Goal: Information Seeking & Learning: Learn about a topic

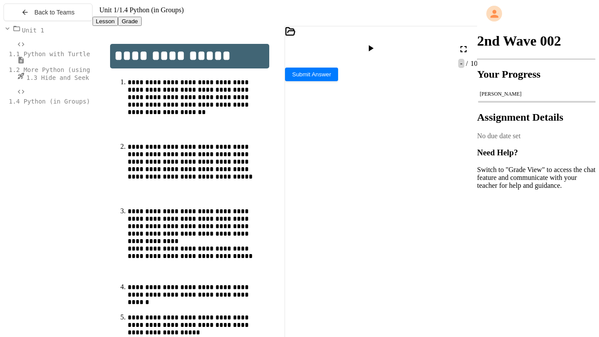
scroll to position [73, 0]
click at [306, 255] on div at bounding box center [389, 264] width 177 height 9
click at [324, 255] on div "***" at bounding box center [389, 334] width 177 height 9
click at [373, 51] on icon at bounding box center [370, 48] width 5 height 6
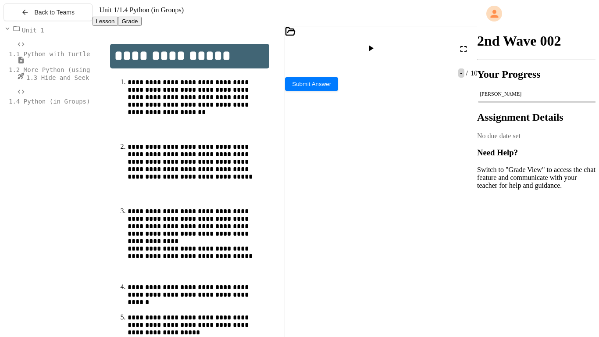
scroll to position [575, 0]
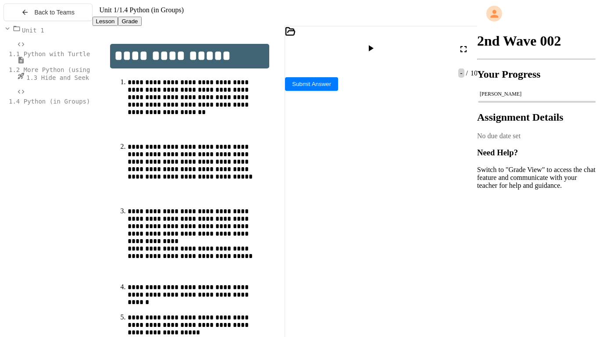
click at [324, 255] on div "***" at bounding box center [389, 264] width 177 height 9
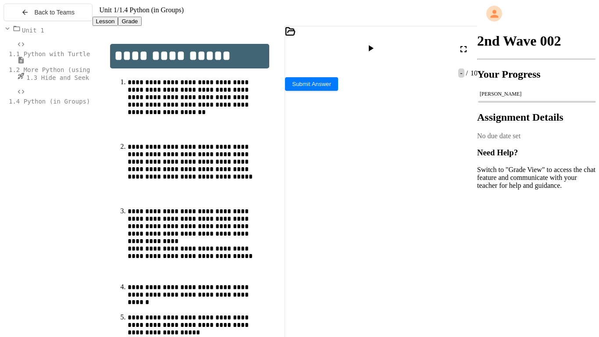
scroll to position [217, 0]
click at [331, 255] on div "***" at bounding box center [389, 334] width 177 height 9
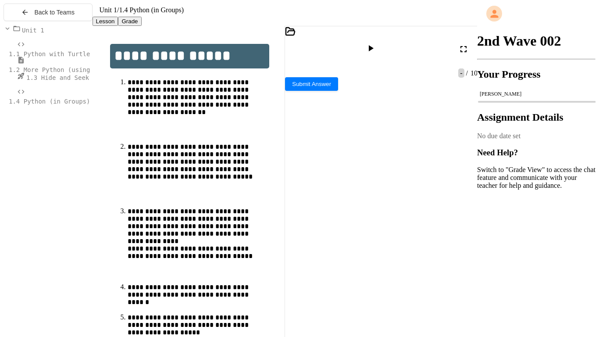
scroll to position [324, 0]
click at [64, 73] on span "1.2 More Python (using Turtle)" at bounding box center [64, 69] width 111 height 7
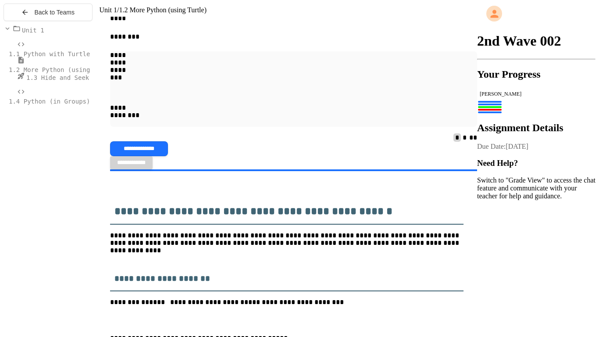
scroll to position [544, 0]
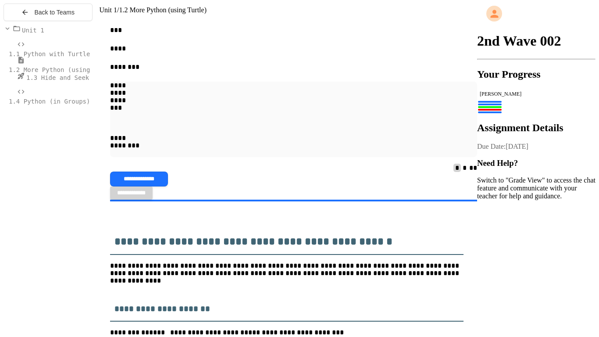
click at [57, 105] on span "1.4 Python (in Groups)" at bounding box center [49, 101] width 81 height 7
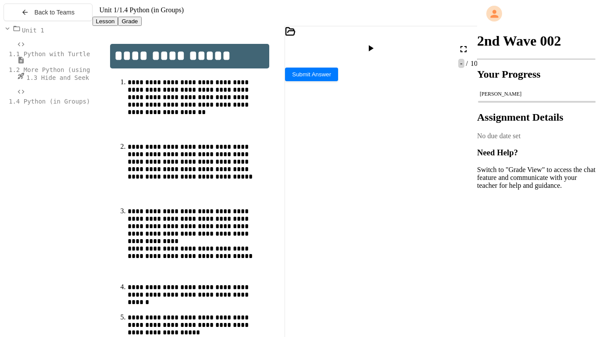
scroll to position [63, 0]
click at [350, 255] on div "***** * **" at bounding box center [387, 281] width 172 height 9
click at [42, 73] on span "1.2 More Python (using Turtle)" at bounding box center [64, 69] width 111 height 7
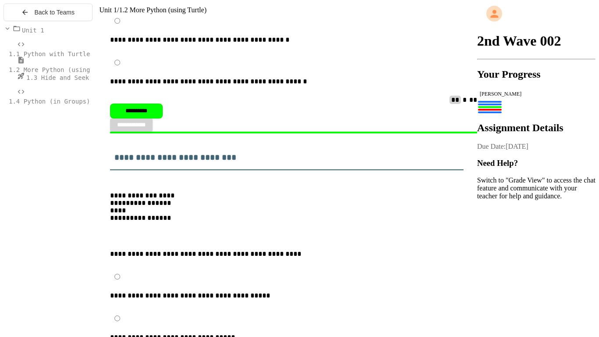
scroll to position [1027, 0]
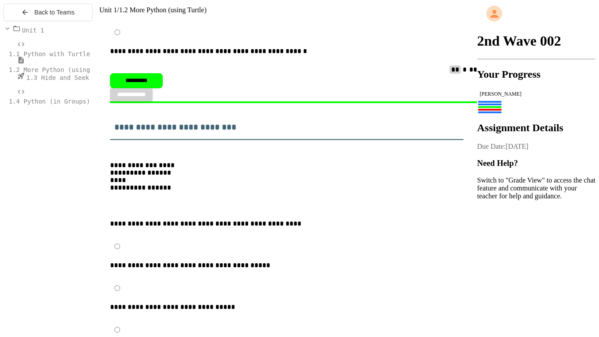
click at [66, 81] on span "1.3 Hide and Seek" at bounding box center [57, 77] width 63 height 7
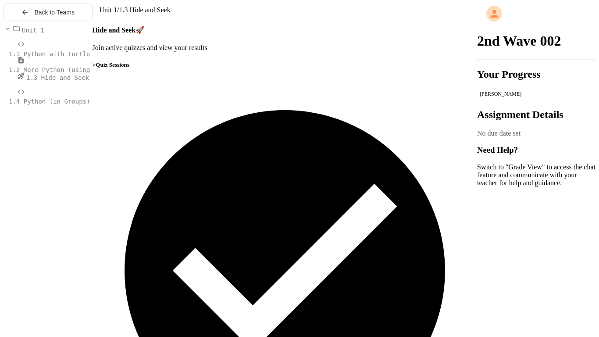
click at [41, 105] on span "1.4 Python (in Groups)" at bounding box center [49, 101] width 81 height 7
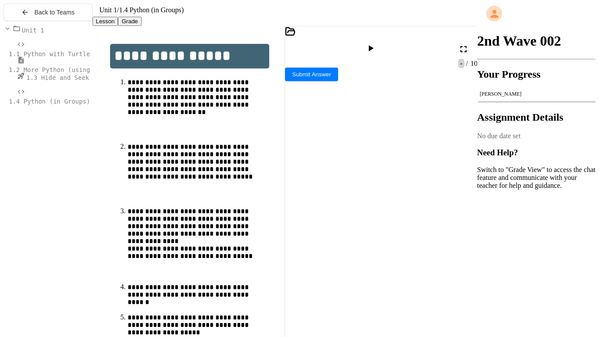
scroll to position [243, 0]
click at [53, 73] on span "1.2 More Python (using Turtle)" at bounding box center [64, 69] width 111 height 7
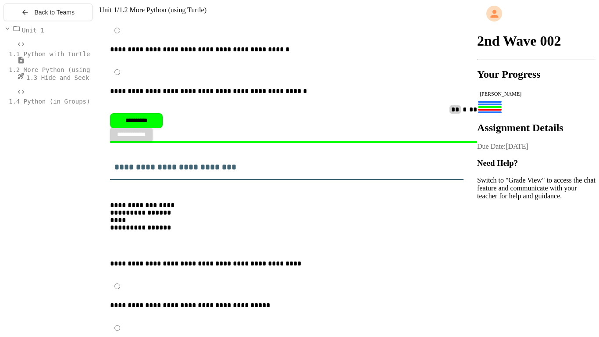
scroll to position [986, 0]
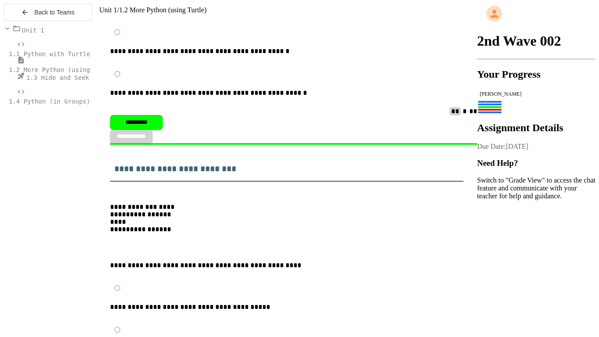
click at [46, 104] on span "1.4 Python (in Groups)" at bounding box center [49, 101] width 81 height 7
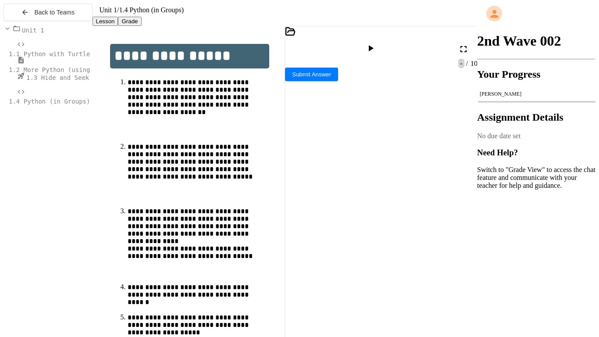
scroll to position [176, 0]
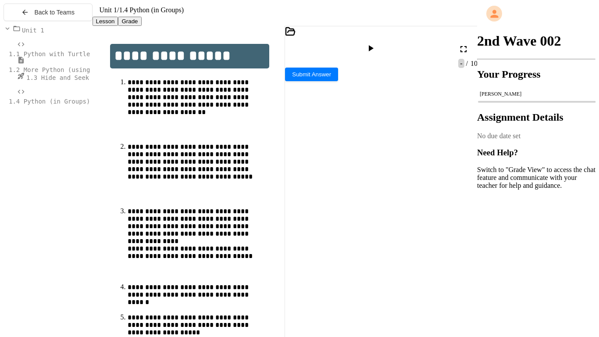
scroll to position [262, 0]
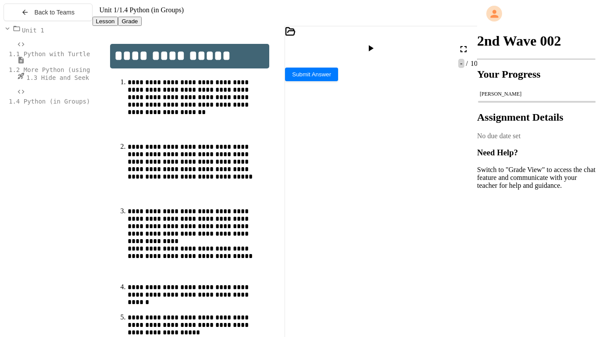
click at [53, 57] on span "1.1 Python with Turtle" at bounding box center [49, 53] width 81 height 7
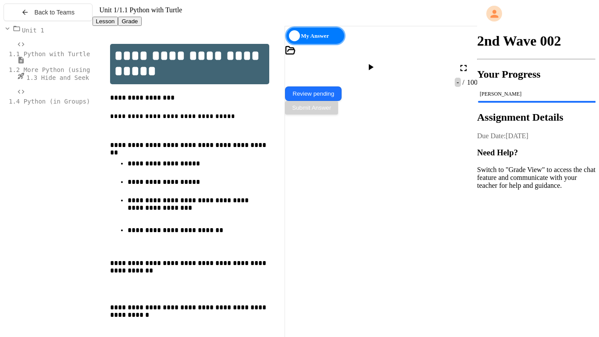
scroll to position [312, 0]
click at [61, 73] on span "1.2 More Python (using Turtle)" at bounding box center [64, 69] width 111 height 7
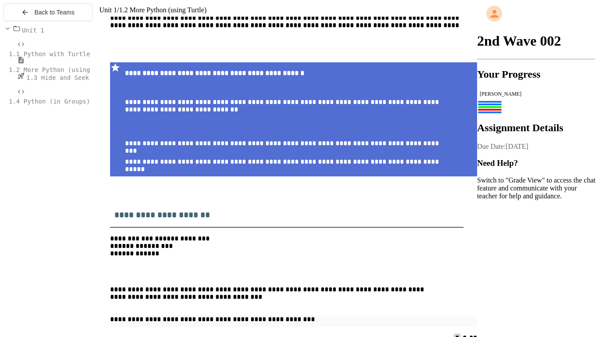
scroll to position [1522, 0]
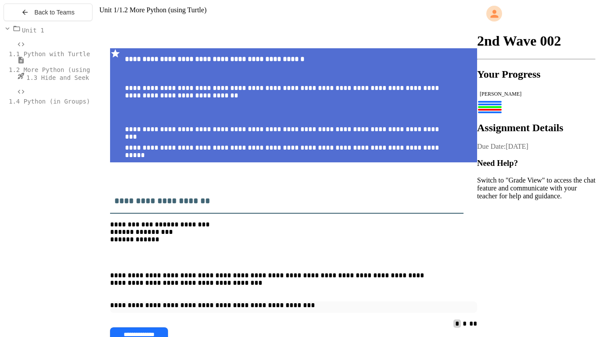
click at [65, 88] on div "1.3 Hide and Seek" at bounding box center [48, 80] width 89 height 16
click at [66, 103] on span "1.4 Python (in Groups)" at bounding box center [49, 101] width 81 height 7
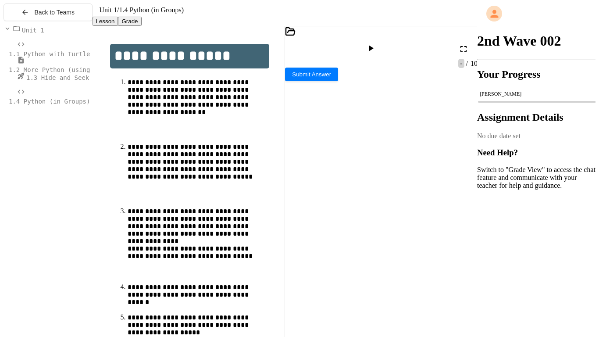
scroll to position [254, 0]
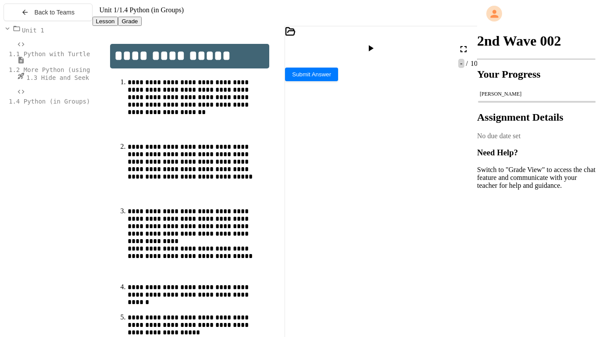
click at [317, 255] on div "To enrich screen reader interactions, please activate Accessibility in Grammarl…" at bounding box center [389, 281] width 177 height 9
click at [376, 46] on icon at bounding box center [370, 48] width 11 height 11
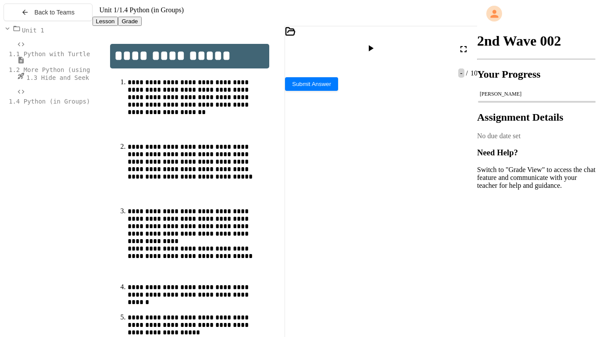
click at [378, 43] on div at bounding box center [371, 49] width 13 height 12
click at [381, 26] on div "Lesson Grade" at bounding box center [284, 21] width 385 height 9
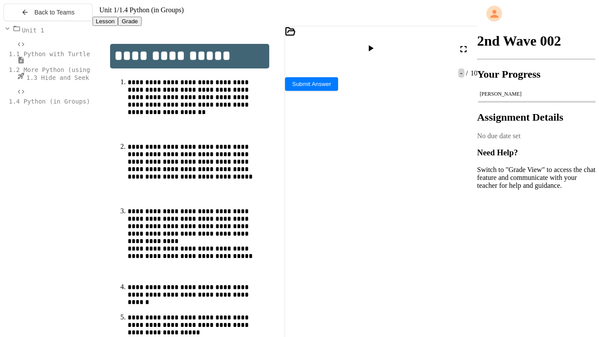
click at [378, 51] on div at bounding box center [371, 49] width 13 height 12
click at [396, 139] on body "**********" at bounding box center [300, 172] width 592 height 337
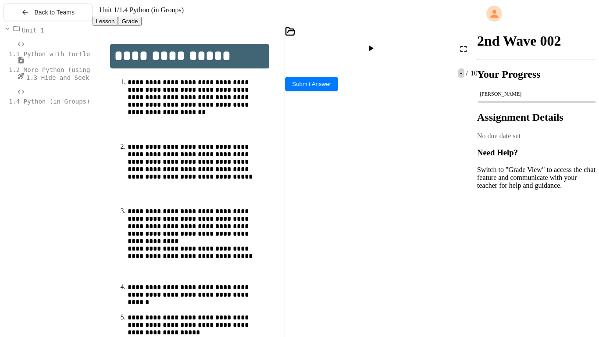
click at [376, 50] on icon at bounding box center [370, 48] width 11 height 11
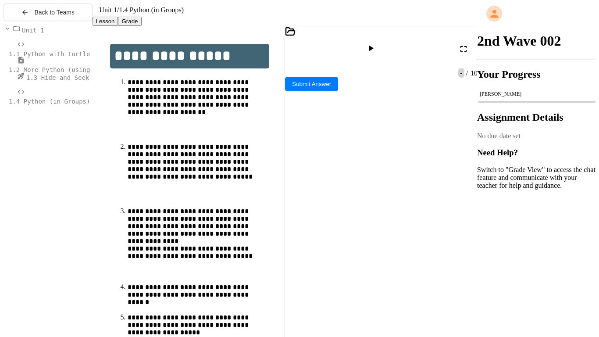
click at [376, 52] on icon at bounding box center [370, 48] width 11 height 11
click at [469, 159] on icon at bounding box center [470, 154] width 11 height 11
click at [325, 220] on div "color?" at bounding box center [328, 223] width 87 height 7
click at [310, 255] on div "To enrich screen reader interactions, please activate Accessibility in Grammarl…" at bounding box center [389, 281] width 177 height 9
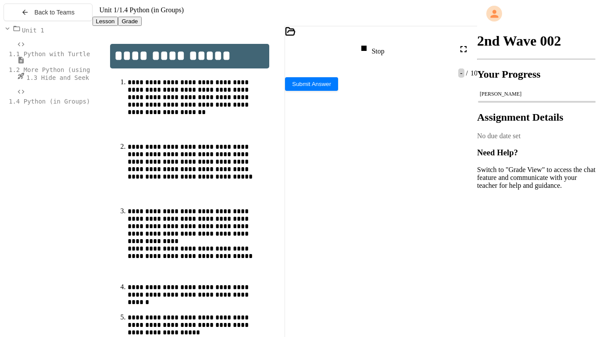
click at [364, 255] on div "**********" at bounding box center [387, 290] width 172 height 9
click at [313, 255] on div "To enrich screen reader interactions, please activate Accessibility in Grammarl…" at bounding box center [389, 281] width 177 height 9
click at [363, 255] on div "**********" at bounding box center [387, 299] width 172 height 9
click at [471, 159] on icon at bounding box center [470, 154] width 11 height 11
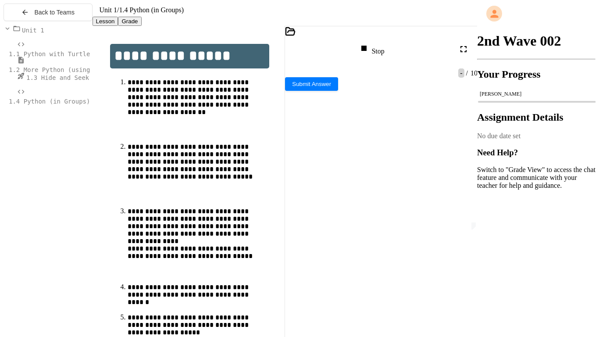
click at [384, 255] on div "** * ********* * *** *" at bounding box center [387, 299] width 172 height 9
click at [357, 255] on div "** * ********" at bounding box center [387, 325] width 172 height 9
click at [384, 55] on div "Stop" at bounding box center [370, 49] width 25 height 12
click at [376, 51] on icon at bounding box center [370, 48] width 11 height 11
click at [346, 255] on div at bounding box center [328, 297] width 87 height 7
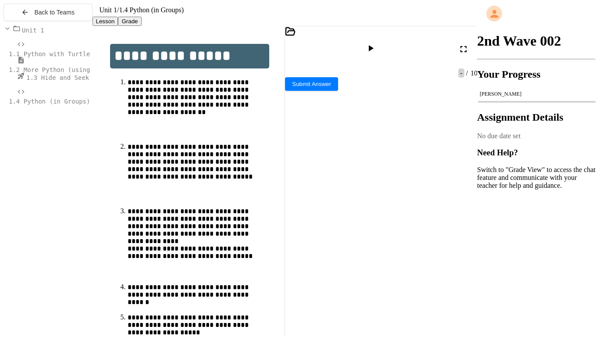
click at [467, 255] on div "**********" at bounding box center [387, 316] width 172 height 9
drag, startPoint x: 360, startPoint y: 127, endPoint x: 255, endPoint y: 125, distance: 104.7
click at [255, 125] on div "**********" at bounding box center [284, 183] width 385 height 314
click at [376, 48] on icon at bounding box center [370, 48] width 11 height 11
click at [327, 255] on div at bounding box center [328, 260] width 87 height 7
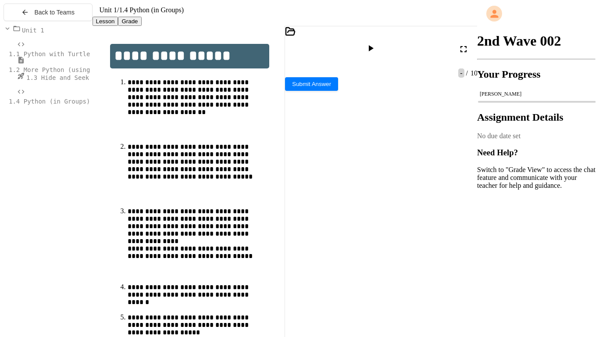
scroll to position [275, 0]
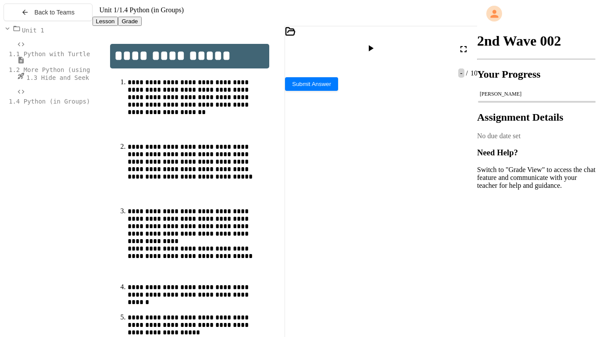
click at [373, 49] on icon at bounding box center [370, 48] width 5 height 6
click at [316, 220] on div "color?" at bounding box center [328, 223] width 87 height 7
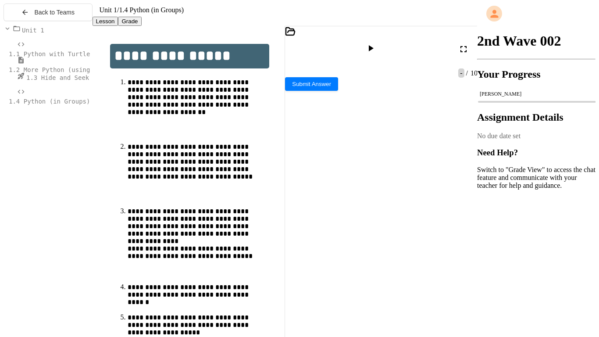
scroll to position [311, 0]
click at [463, 54] on icon at bounding box center [463, 49] width 11 height 11
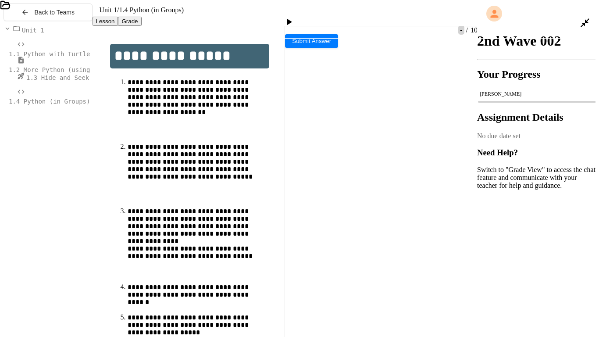
click at [293, 17] on div at bounding box center [289, 23] width 13 height 12
click at [147, 252] on div at bounding box center [144, 255] width 288 height 7
drag, startPoint x: 78, startPoint y: 113, endPoint x: 161, endPoint y: 110, distance: 83.7
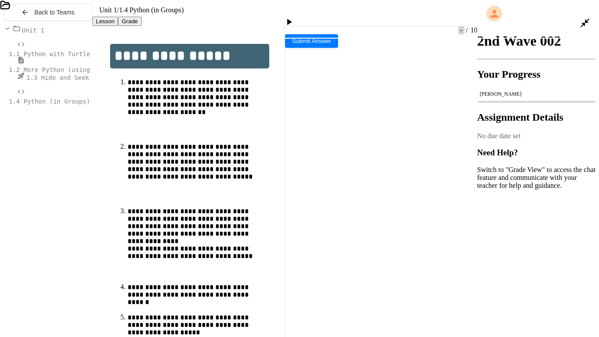
drag, startPoint x: 53, startPoint y: 114, endPoint x: 210, endPoint y: 113, distance: 156.9
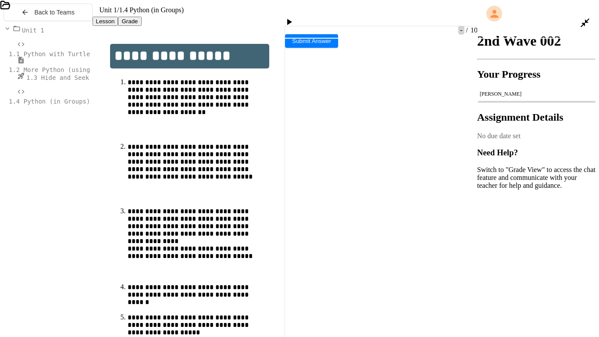
click at [296, 17] on div at bounding box center [289, 23] width 13 height 12
click at [143, 252] on div at bounding box center [144, 255] width 288 height 7
type textarea "*"
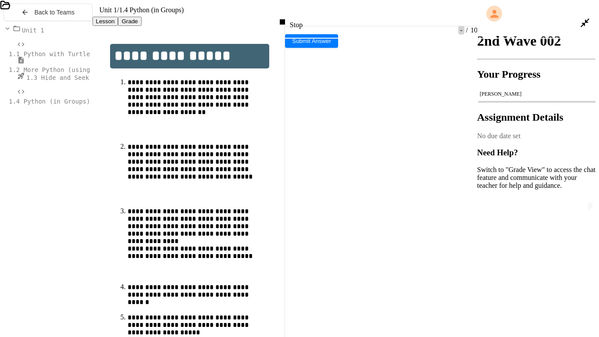
click at [482, 142] on rect at bounding box center [591, 141] width 4 height 4
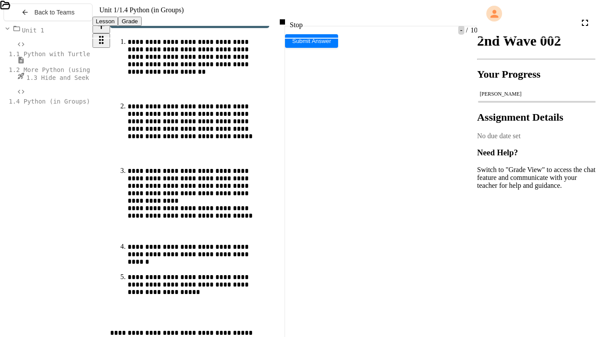
scroll to position [41, 0]
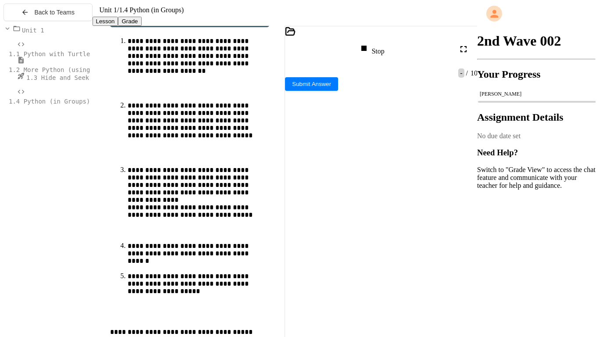
click at [461, 53] on icon at bounding box center [463, 49] width 11 height 11
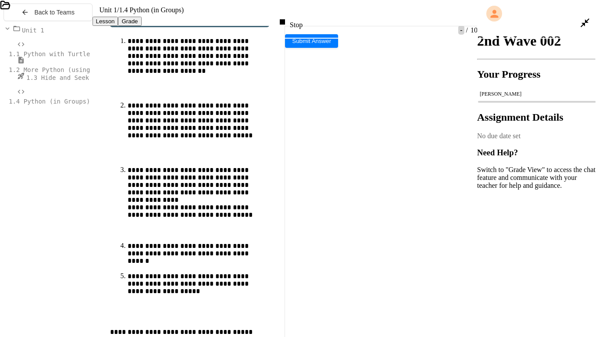
click at [27, 251] on div "To enrich screen reader interactions, please activate Accessibility in Grammarl…" at bounding box center [306, 255] width 583 height 9
click at [96, 255] on div "**********" at bounding box center [304, 273] width 579 height 9
click at [95, 255] on div "** * ***** *** * * *** *" at bounding box center [304, 264] width 579 height 9
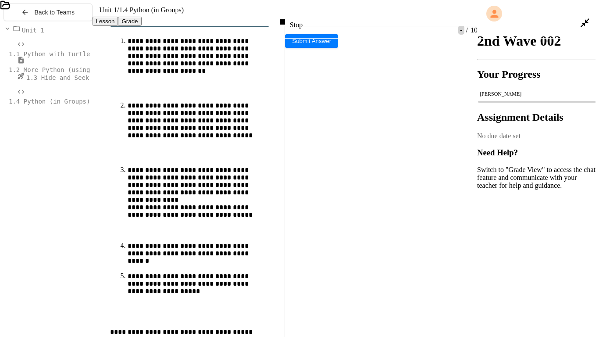
click at [482, 13] on div at bounding box center [588, 22] width 19 height 21
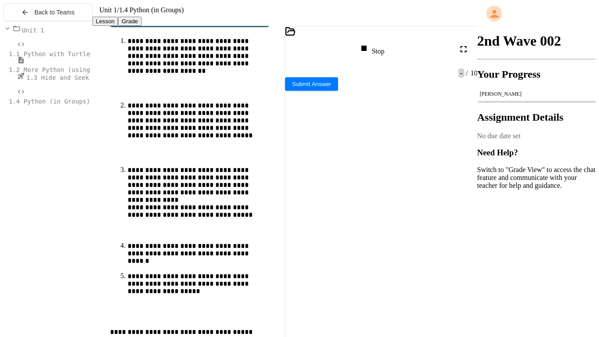
click at [465, 47] on icon at bounding box center [463, 49] width 11 height 11
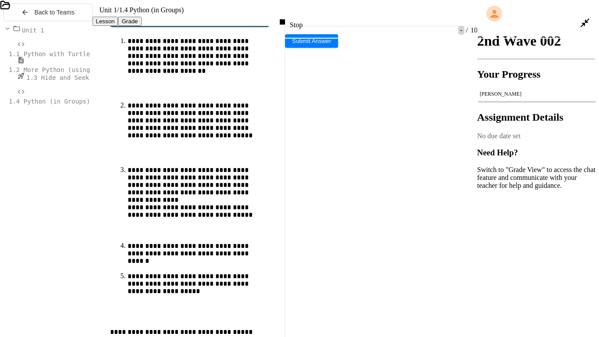
click at [103, 255] on div "**********" at bounding box center [306, 334] width 583 height 9
click at [67, 255] on div "To enrich screen reader interactions, please activate Accessibility in Grammarl…" at bounding box center [306, 343] width 583 height 9
click at [285, 19] on icon at bounding box center [282, 21] width 5 height 5
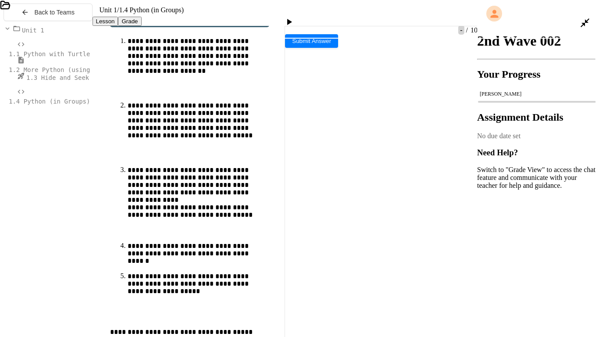
click at [294, 17] on div at bounding box center [289, 23] width 13 height 12
click at [43, 255] on span "***" at bounding box center [39, 264] width 7 height 6
click at [78, 255] on div "** * **** * *** * * *** *" at bounding box center [304, 264] width 579 height 9
click at [43, 255] on span "***" at bounding box center [39, 264] width 7 height 6
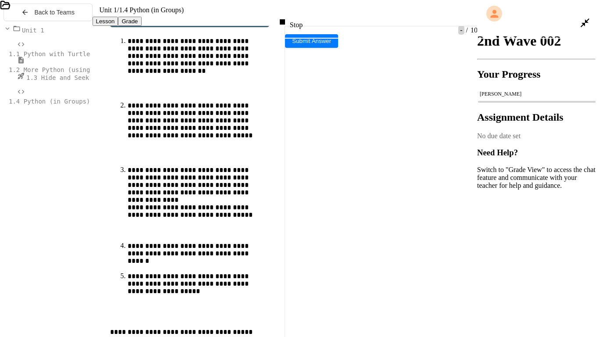
click at [287, 17] on icon at bounding box center [282, 22] width 11 height 11
click at [294, 17] on div at bounding box center [289, 23] width 13 height 12
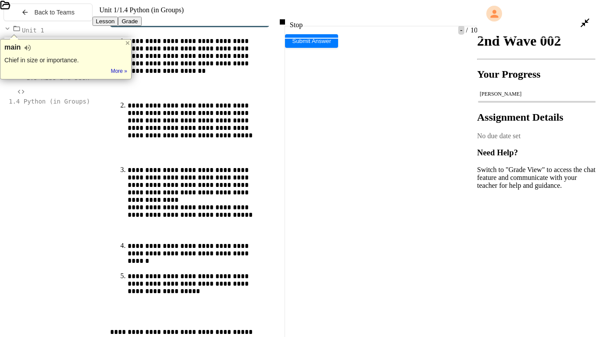
click at [58, 255] on div "** * ***** *** * * *** *" at bounding box center [304, 264] width 579 height 9
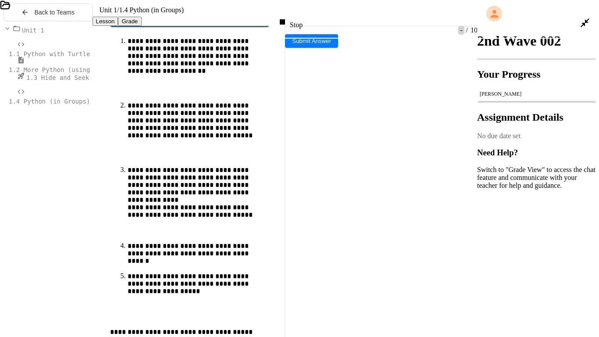
scroll to position [122, 0]
click at [56, 255] on span "***" at bounding box center [51, 264] width 9 height 6
click at [302, 17] on div "Stop" at bounding box center [289, 23] width 25 height 12
click at [294, 17] on div at bounding box center [289, 23] width 13 height 12
click at [43, 255] on span "***" at bounding box center [39, 264] width 7 height 6
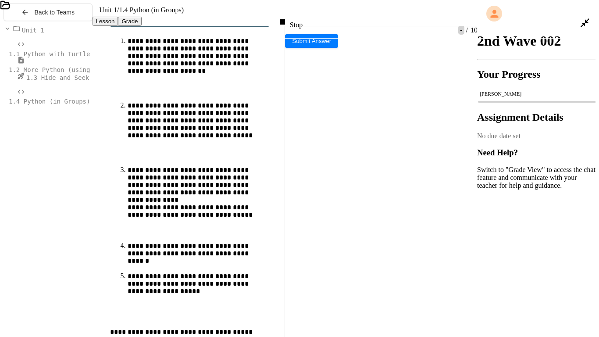
click at [72, 255] on div "** * ***** *** * *** *" at bounding box center [304, 264] width 579 height 9
click at [302, 17] on div "Stop" at bounding box center [289, 23] width 25 height 12
click at [296, 17] on div at bounding box center [289, 23] width 13 height 12
click at [59, 255] on div "** * ***** *** * *** *" at bounding box center [304, 264] width 579 height 9
click at [302, 17] on div "Stop" at bounding box center [289, 23] width 25 height 12
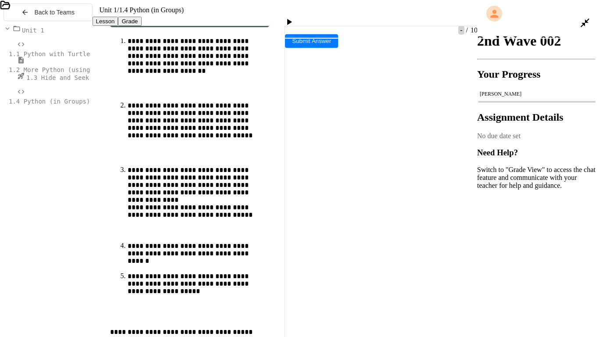
click at [292, 19] on icon at bounding box center [289, 22] width 5 height 6
click at [58, 255] on div "** * ***** *** * *** *" at bounding box center [304, 264] width 579 height 9
click at [74, 255] on div "** * ***** *** * *** *" at bounding box center [304, 264] width 579 height 9
click at [302, 17] on div "Stop" at bounding box center [289, 23] width 25 height 12
click at [294, 17] on icon at bounding box center [288, 22] width 11 height 11
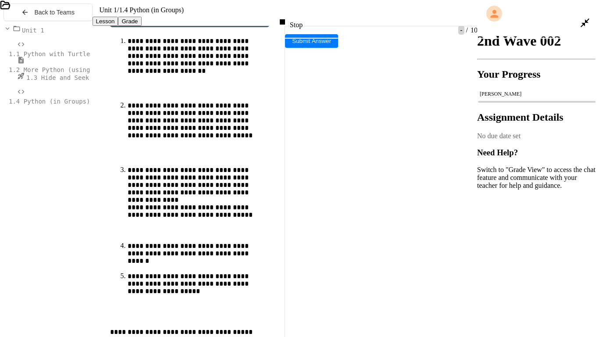
click at [54, 255] on span "*" at bounding box center [54, 264] width 0 height 6
click at [302, 17] on div "Stop" at bounding box center [289, 23] width 25 height 12
click at [294, 17] on icon at bounding box center [288, 22] width 11 height 11
click at [7, 205] on textarea "Terminal input" at bounding box center [3, 200] width 7 height 10
click at [482, 18] on icon at bounding box center [584, 22] width 9 height 9
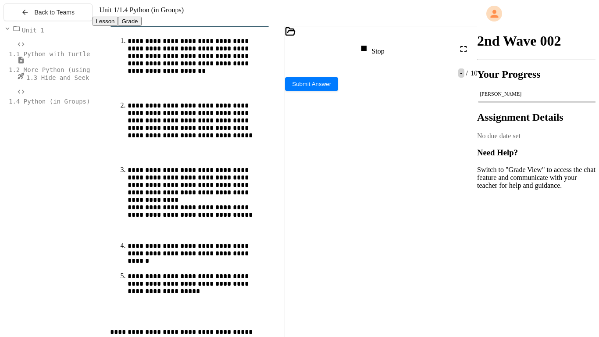
click at [461, 49] on icon at bounding box center [463, 49] width 11 height 11
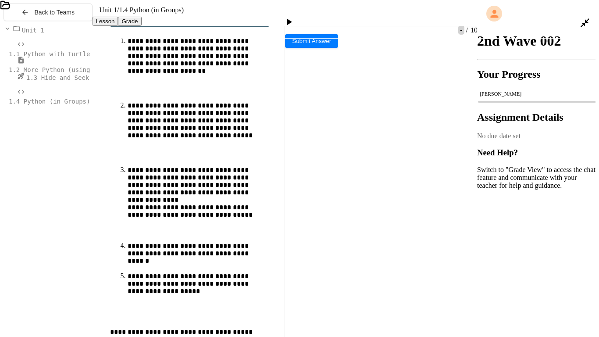
scroll to position [153, 0]
click at [296, 17] on div at bounding box center [289, 23] width 13 height 12
click at [117, 215] on div at bounding box center [144, 218] width 288 height 7
type textarea "*"
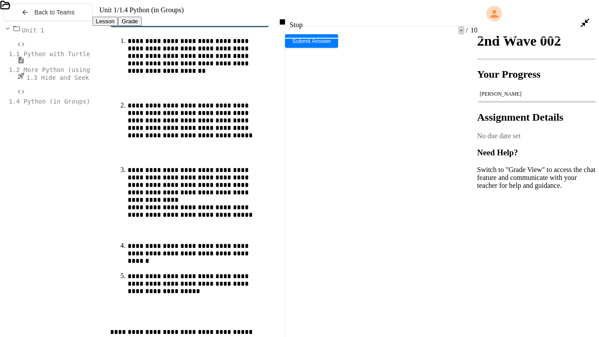
click at [287, 17] on icon at bounding box center [282, 22] width 11 height 11
click at [296, 17] on div at bounding box center [289, 23] width 13 height 12
click at [7, 203] on textarea "Terminal input" at bounding box center [3, 200] width 7 height 10
type textarea "*"
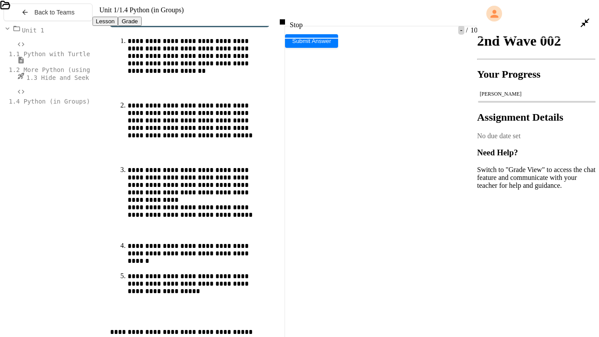
click at [302, 17] on div "Stop" at bounding box center [289, 23] width 25 height 12
click at [296, 17] on div at bounding box center [289, 23] width 13 height 12
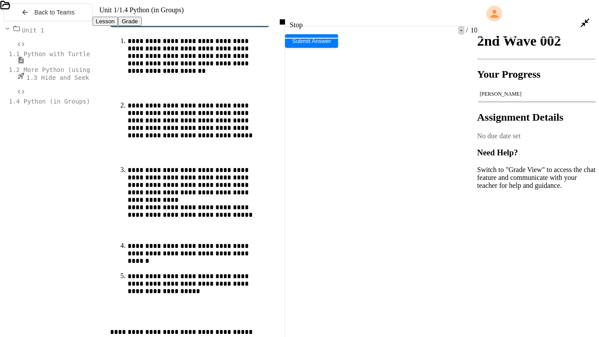
click at [121, 215] on div at bounding box center [144, 218] width 288 height 7
type textarea "*"
click at [482, 142] on rect at bounding box center [591, 141] width 4 height 4
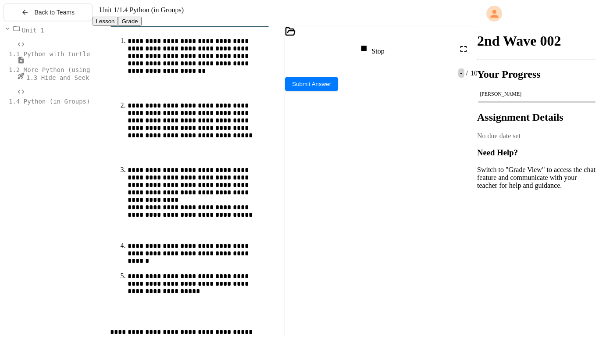
click at [317, 234] on div "angle" at bounding box center [328, 237] width 87 height 7
click at [380, 43] on div "Stop" at bounding box center [370, 49] width 25 height 12
click at [373, 50] on icon at bounding box center [370, 48] width 5 height 6
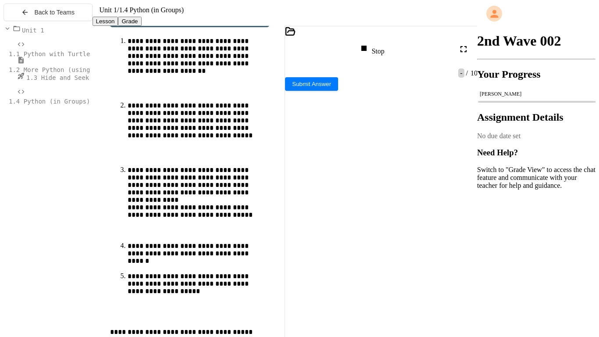
click at [459, 50] on icon at bounding box center [463, 49] width 11 height 11
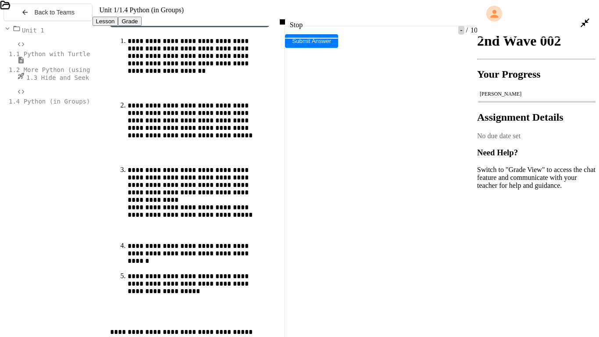
click at [146, 208] on div "What is your favorite color?" at bounding box center [144, 211] width 288 height 7
click at [287, 17] on icon at bounding box center [282, 22] width 11 height 11
click at [290, 13] on div at bounding box center [289, 22] width 21 height 21
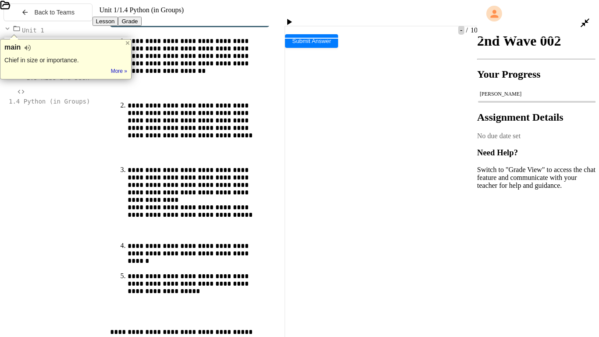
click at [294, 17] on icon at bounding box center [288, 22] width 11 height 11
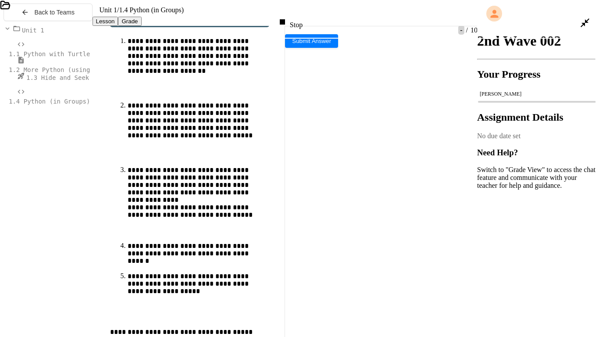
click at [288, 255] on div at bounding box center [144, 263] width 288 height 7
type textarea "*"
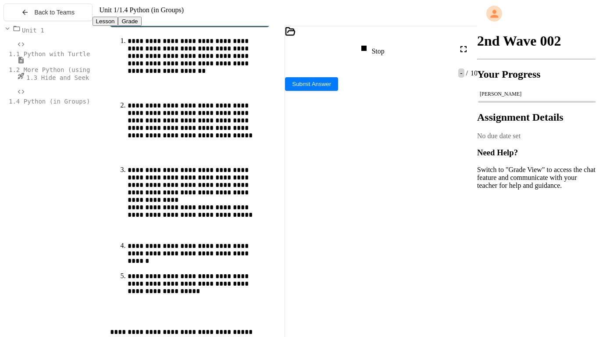
click at [321, 234] on div "are" at bounding box center [328, 237] width 87 height 7
click at [303, 234] on div "are" at bounding box center [328, 237] width 87 height 7
click at [384, 49] on div "Stop" at bounding box center [370, 49] width 25 height 12
click at [376, 49] on icon at bounding box center [370, 48] width 11 height 11
click at [444, 255] on div "Auto-resize" at bounding box center [455, 285] width 44 height 9
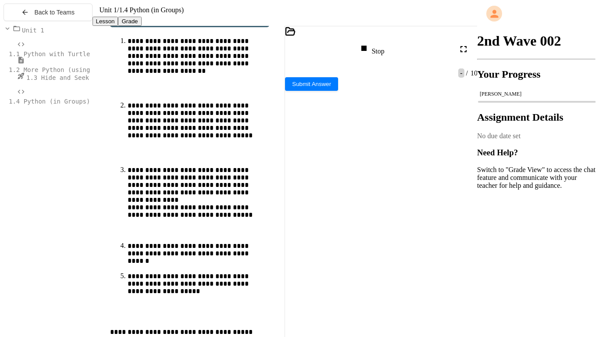
click at [463, 167] on button "Got it" at bounding box center [461, 158] width 18 height 17
click at [327, 220] on div "color?" at bounding box center [328, 223] width 87 height 7
type textarea "*"
click at [462, 51] on icon at bounding box center [463, 49] width 11 height 11
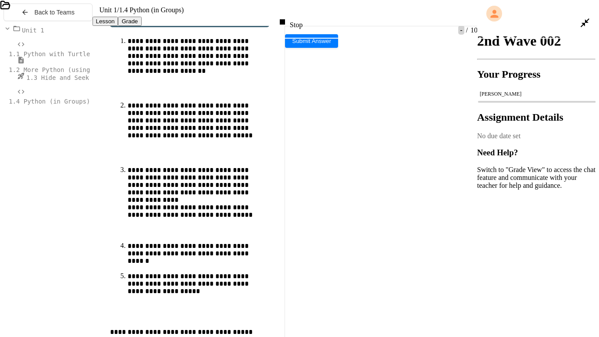
click at [302, 17] on div "Stop" at bounding box center [289, 23] width 25 height 12
click at [301, 12] on div at bounding box center [289, 22] width 21 height 21
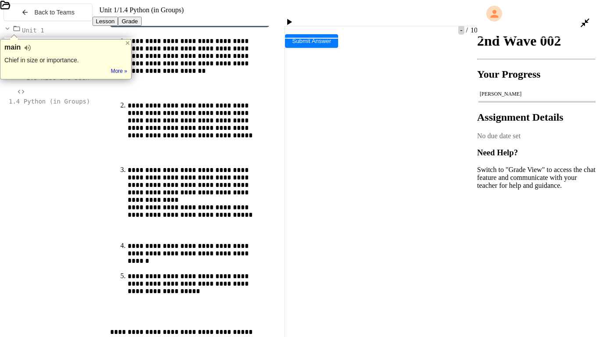
click at [294, 17] on icon at bounding box center [288, 22] width 11 height 11
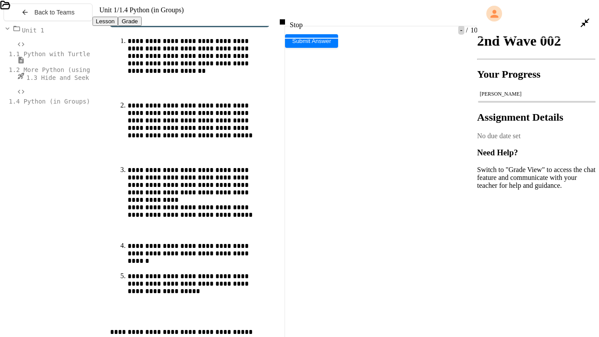
click at [117, 205] on div "What is your favorite color?" at bounding box center [144, 208] width 288 height 7
click at [482, 146] on icon at bounding box center [591, 140] width 11 height 11
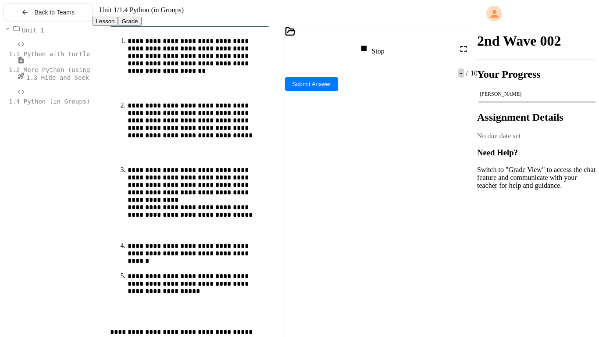
click at [383, 50] on div "Stop" at bounding box center [370, 49] width 25 height 12
click at [373, 50] on icon at bounding box center [370, 48] width 5 height 6
click at [469, 204] on icon at bounding box center [470, 199] width 11 height 11
click at [468, 177] on icon at bounding box center [470, 172] width 11 height 11
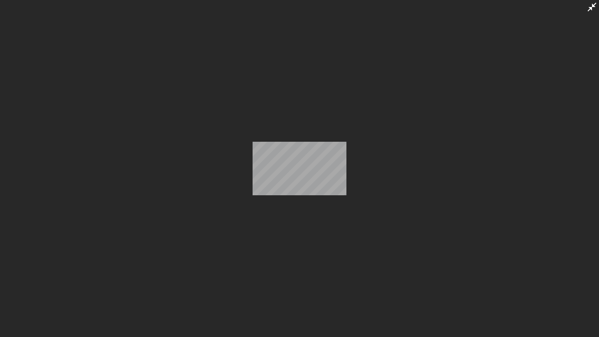
click at [482, 16] on div at bounding box center [299, 168] width 599 height 337
click at [482, 7] on icon at bounding box center [591, 7] width 11 height 11
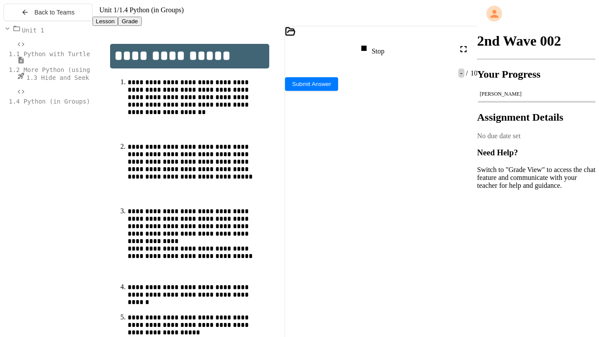
scroll to position [291, 0]
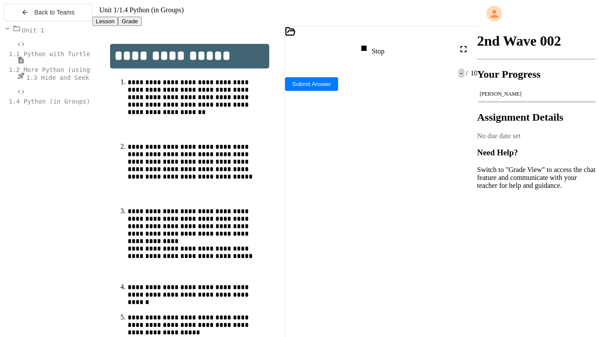
click at [384, 53] on div "Stop" at bounding box center [370, 49] width 25 height 12
click at [378, 53] on div at bounding box center [371, 49] width 13 height 12
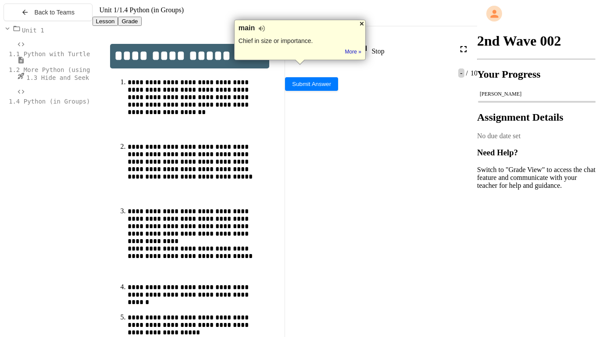
click at [360, 24] on div at bounding box center [361, 23] width 7 height 7
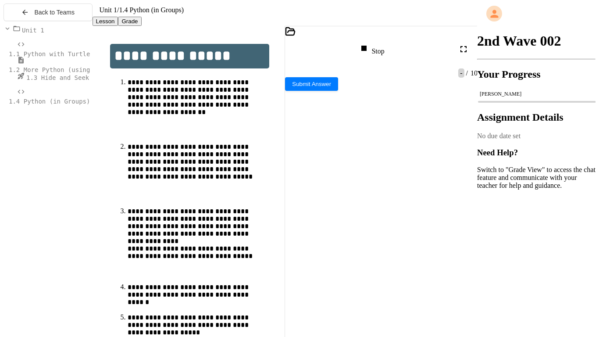
click at [329, 217] on div "color?" at bounding box center [328, 220] width 87 height 7
click at [470, 174] on rect at bounding box center [470, 172] width 4 height 4
click at [320, 255] on div "angle" at bounding box center [328, 314] width 87 height 7
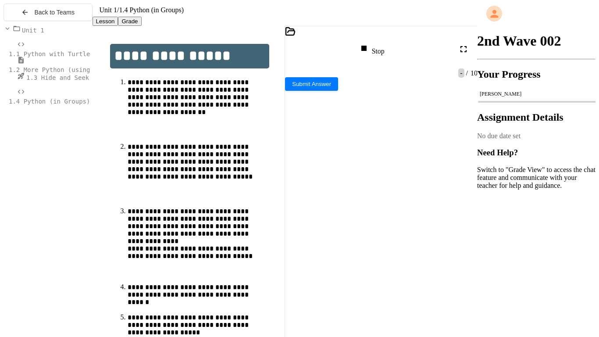
click at [381, 55] on div "Stop" at bounding box center [370, 49] width 25 height 12
click at [378, 55] on div at bounding box center [371, 49] width 13 height 12
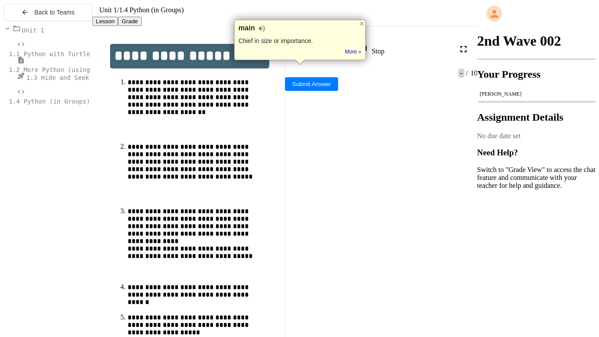
click at [315, 255] on div at bounding box center [328, 257] width 87 height 7
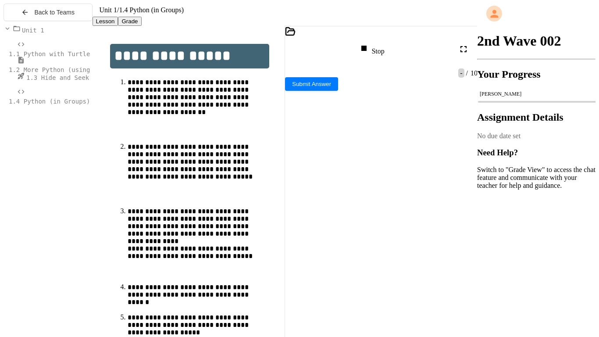
click at [318, 219] on div "color?" at bounding box center [328, 220] width 87 height 7
click at [468, 177] on icon at bounding box center [470, 172] width 11 height 11
click at [384, 48] on div "Stop" at bounding box center [370, 49] width 25 height 12
click at [378, 49] on div at bounding box center [371, 49] width 13 height 12
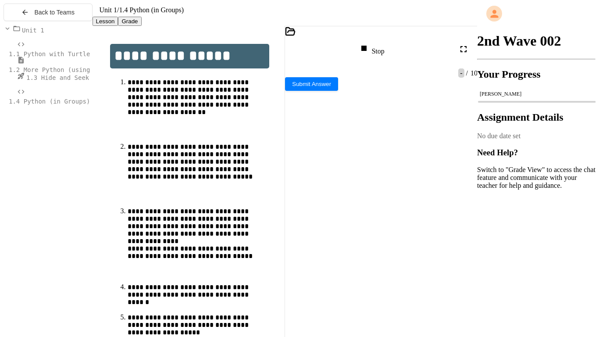
click at [289, 199] on textarea "Terminal input" at bounding box center [287, 195] width 4 height 7
click at [376, 192] on div at bounding box center [333, 147] width 96 height 89
click at [381, 55] on div "Stop" at bounding box center [370, 49] width 25 height 12
click at [376, 51] on icon at bounding box center [370, 48] width 11 height 11
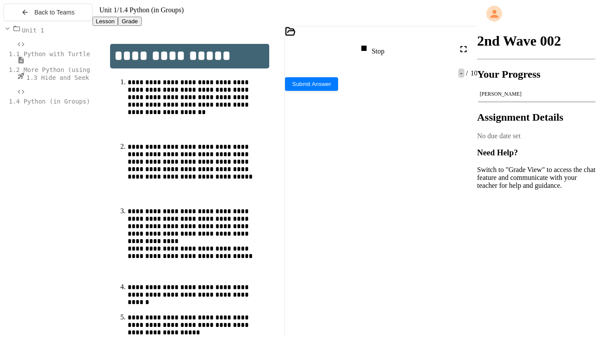
click at [289, 199] on textarea "Terminal input" at bounding box center [287, 195] width 4 height 7
click at [470, 177] on icon at bounding box center [470, 172] width 11 height 11
click at [377, 55] on div "Stop" at bounding box center [370, 49] width 25 height 12
click at [377, 55] on div at bounding box center [371, 49] width 13 height 12
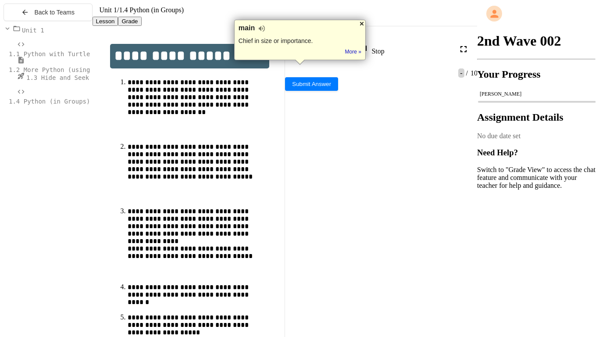
click at [360, 26] on div at bounding box center [361, 23] width 7 height 7
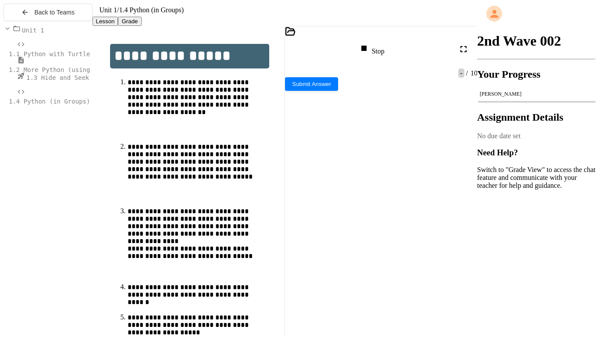
click at [327, 217] on div "color?" at bounding box center [328, 220] width 87 height 7
click at [468, 177] on icon at bounding box center [470, 172] width 11 height 11
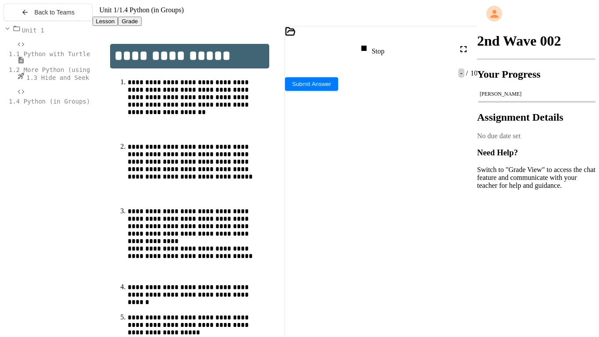
click at [384, 51] on div "Stop" at bounding box center [370, 49] width 25 height 12
click at [376, 51] on icon at bounding box center [370, 48] width 11 height 11
click at [316, 217] on div "color?" at bounding box center [328, 220] width 87 height 7
click at [470, 174] on rect at bounding box center [470, 172] width 4 height 4
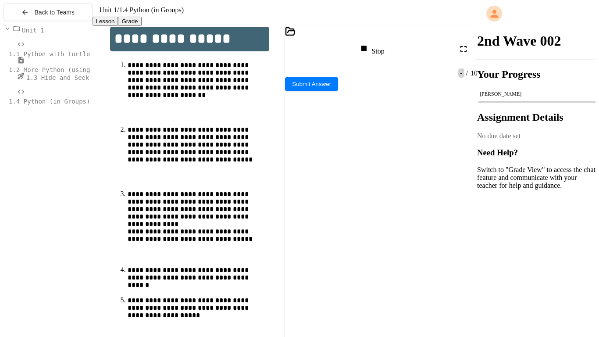
scroll to position [64, 0]
click at [363, 190] on div "**********" at bounding box center [387, 194] width 172 height 9
click at [388, 40] on div "Stop" at bounding box center [371, 49] width 34 height 21
click at [384, 55] on div "Stop" at bounding box center [370, 49] width 25 height 12
click at [373, 50] on icon at bounding box center [370, 48] width 5 height 6
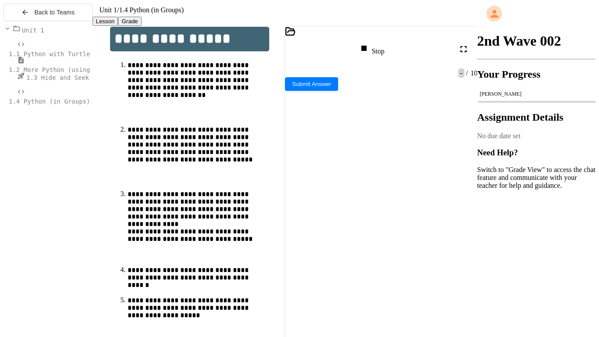
scroll to position [48, 0]
click at [359, 190] on div "**********" at bounding box center [387, 194] width 172 height 9
click at [384, 55] on div "Stop" at bounding box center [370, 49] width 25 height 12
click at [376, 53] on icon at bounding box center [370, 48] width 11 height 11
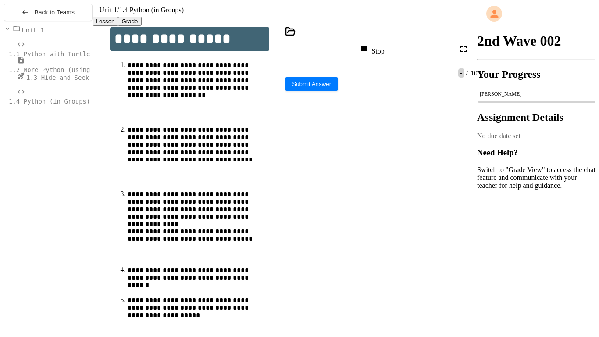
click at [319, 217] on div "color?" at bounding box center [328, 220] width 87 height 7
click at [289, 199] on textarea "Terminal input" at bounding box center [287, 195] width 4 height 7
click at [369, 53] on icon at bounding box center [363, 48] width 11 height 11
click at [378, 54] on div at bounding box center [371, 49] width 13 height 12
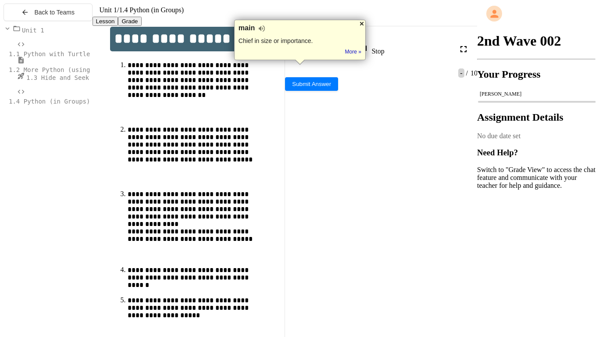
click at [361, 24] on div at bounding box center [361, 23] width 7 height 7
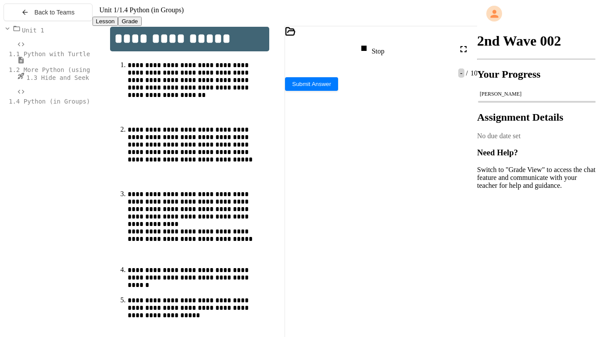
click at [289, 199] on textarea "Terminal input" at bounding box center [287, 195] width 4 height 7
click at [468, 177] on icon at bounding box center [470, 172] width 11 height 11
click at [384, 45] on div "Stop" at bounding box center [370, 49] width 25 height 12
click at [376, 49] on icon at bounding box center [370, 48] width 11 height 11
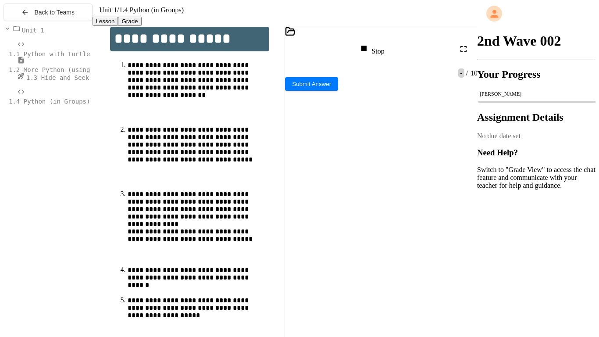
click at [384, 48] on div "Stop" at bounding box center [370, 49] width 25 height 12
click at [378, 48] on div at bounding box center [371, 49] width 13 height 12
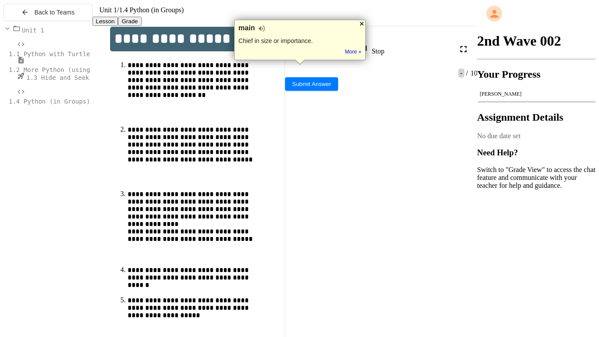
click at [363, 26] on div at bounding box center [361, 23] width 7 height 7
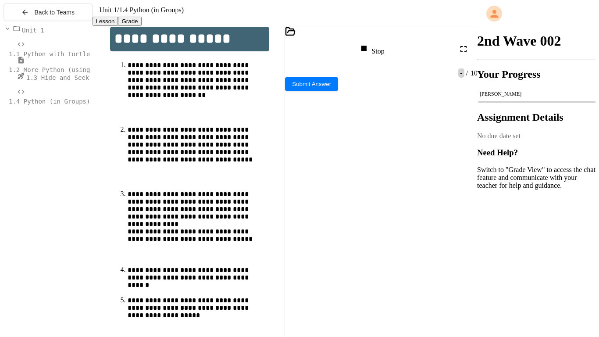
click at [316, 217] on div "color?" at bounding box center [328, 220] width 87 height 7
click at [289, 199] on textarea "Terminal input" at bounding box center [287, 195] width 4 height 7
click at [465, 177] on icon at bounding box center [470, 172] width 11 height 11
click at [376, 230] on div at bounding box center [333, 225] width 96 height 89
click at [369, 53] on icon at bounding box center [363, 48] width 11 height 11
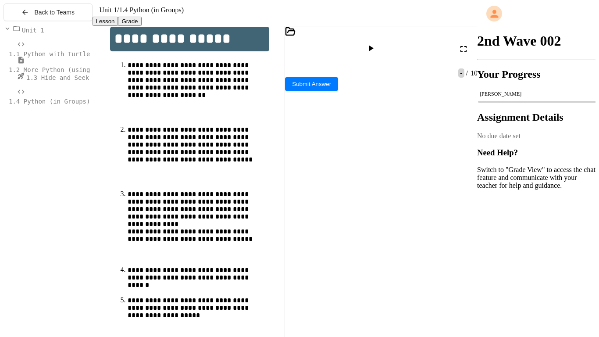
click at [376, 53] on icon at bounding box center [370, 48] width 11 height 11
click at [316, 217] on div "color?" at bounding box center [328, 220] width 87 height 7
click at [376, 52] on icon at bounding box center [370, 48] width 11 height 11
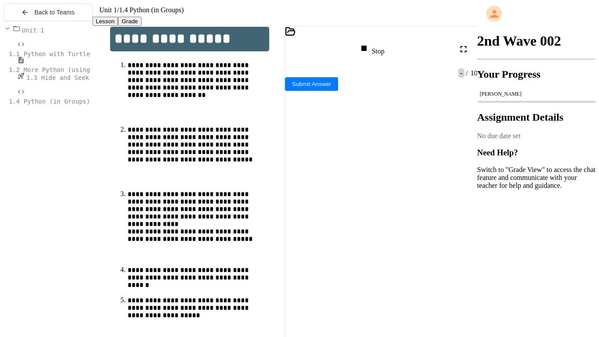
click at [321, 217] on div "color?" at bounding box center [328, 220] width 87 height 7
click at [289, 199] on textarea "Terminal input" at bounding box center [287, 195] width 4 height 7
click at [470, 177] on icon at bounding box center [470, 172] width 11 height 11
click at [466, 113] on icon at bounding box center [467, 113] width 2 height 2
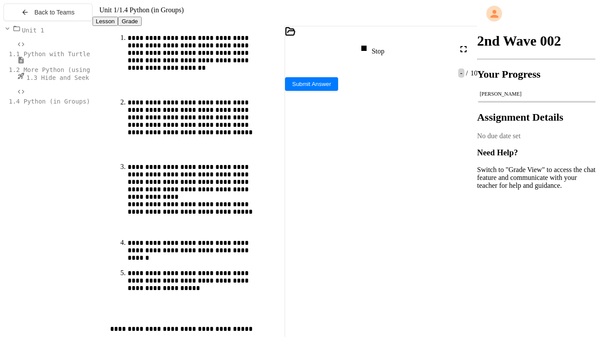
scroll to position [181, 0]
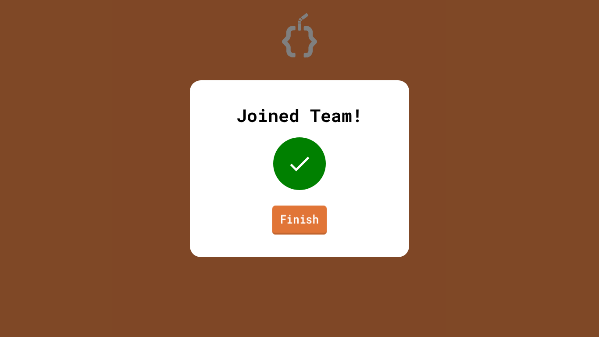
click at [312, 208] on link "Finish" at bounding box center [299, 219] width 55 height 29
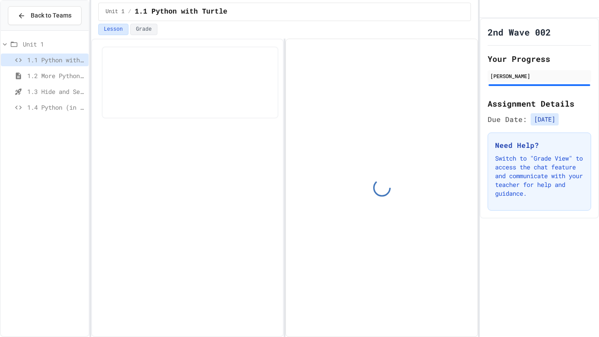
click at [60, 104] on span "1.4 Python (in Groups)" at bounding box center [56, 107] width 58 height 9
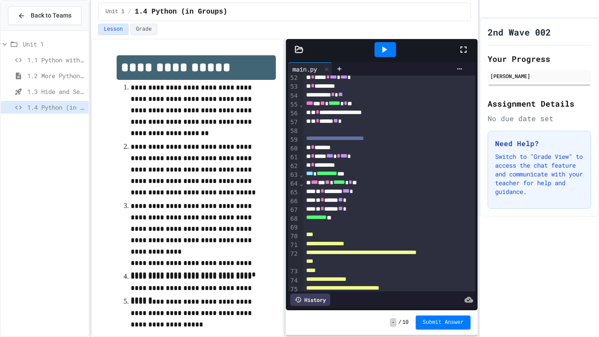
scroll to position [460, 0]
